Goal: Communication & Community: Connect with others

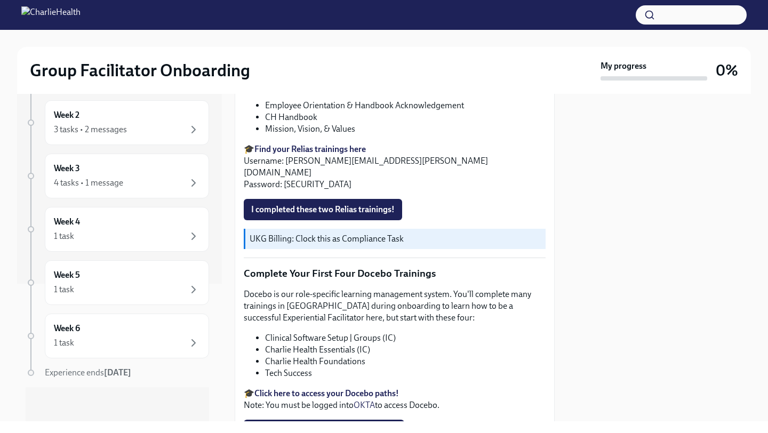
scroll to position [1150, 0]
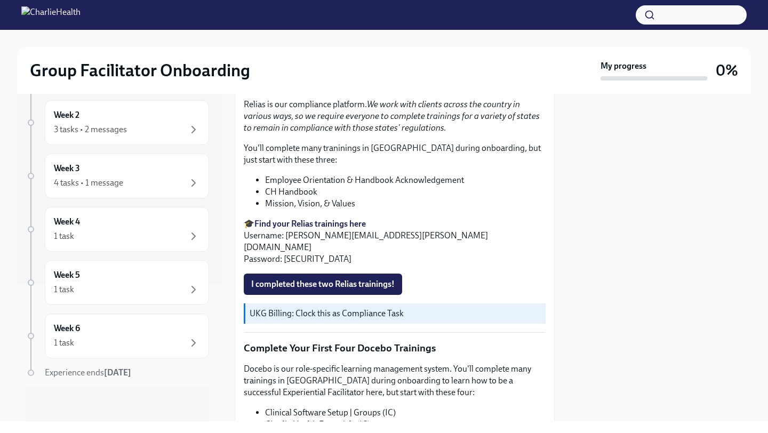
click at [77, 13] on img at bounding box center [50, 14] width 59 height 17
click at [73, 15] on img at bounding box center [50, 14] width 59 height 17
click at [27, 15] on img at bounding box center [50, 14] width 59 height 17
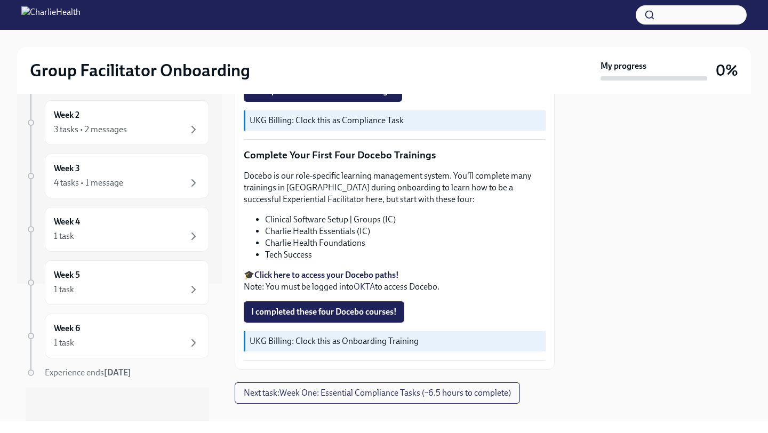
scroll to position [0, 0]
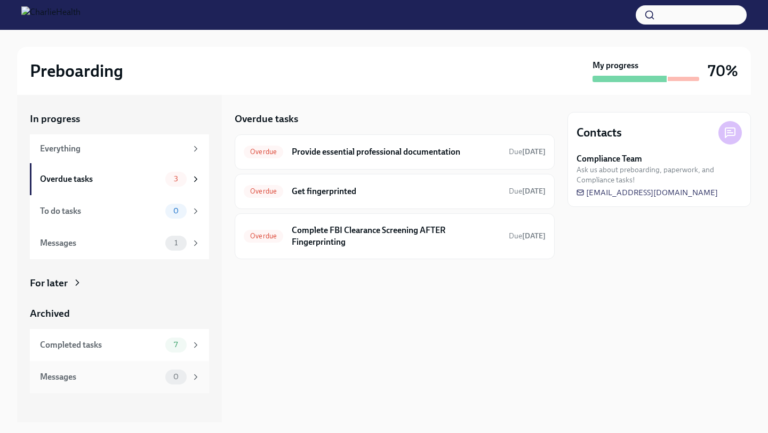
click at [146, 381] on div "Messages" at bounding box center [100, 377] width 121 height 12
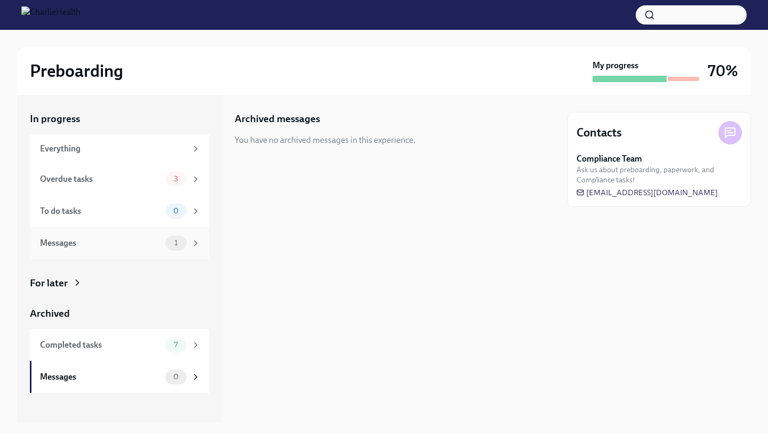
click at [163, 242] on div "Messages 1" at bounding box center [120, 243] width 161 height 15
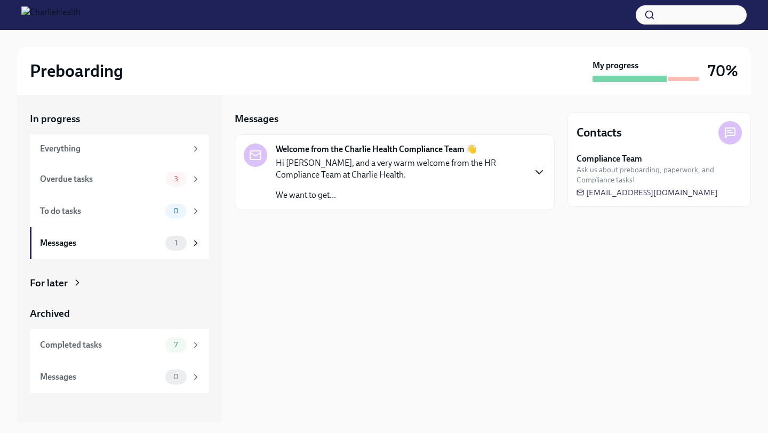
click at [538, 173] on icon "button" at bounding box center [539, 172] width 13 height 13
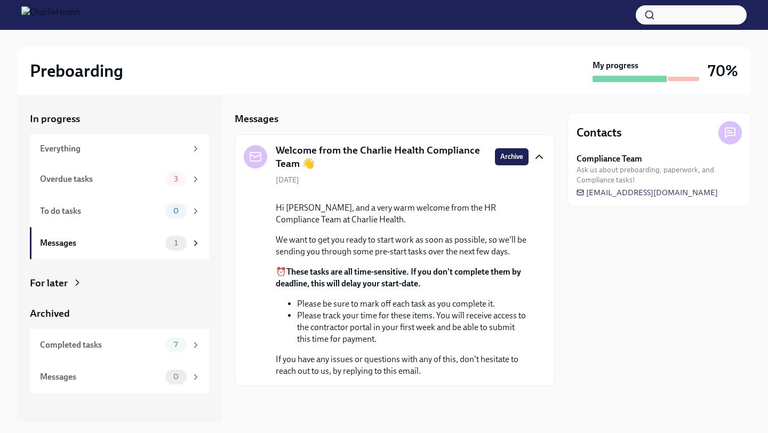
scroll to position [9, 0]
